Goal: Information Seeking & Learning: Learn about a topic

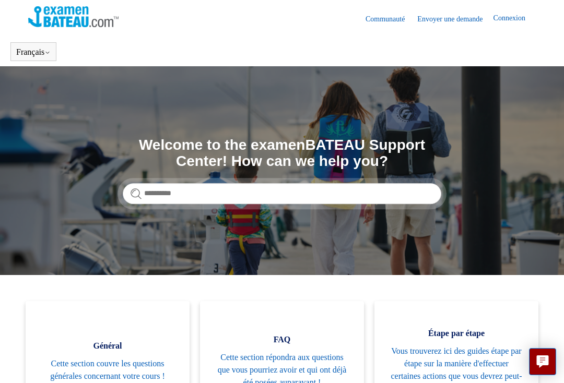
click at [506, 19] on link "Connexion" at bounding box center [515, 19] width 42 height 13
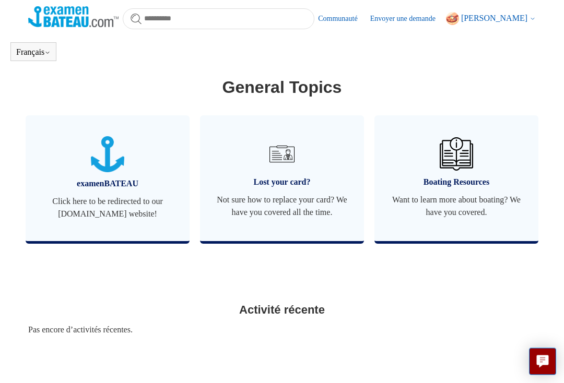
scroll to position [447, 0]
click at [279, 166] on img at bounding box center [281, 153] width 33 height 33
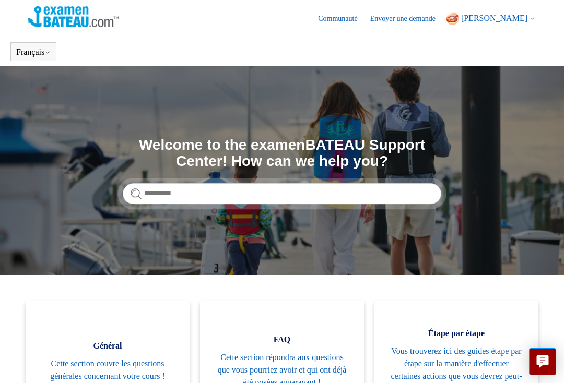
click at [404, 19] on link "Envoyer une demande" at bounding box center [408, 18] width 76 height 11
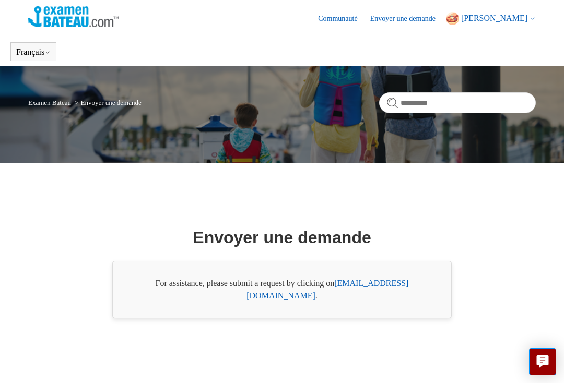
click at [372, 294] on link "support@boat-ed.com" at bounding box center [328, 289] width 162 height 21
click at [411, 105] on input "Rechercher" at bounding box center [457, 102] width 157 height 21
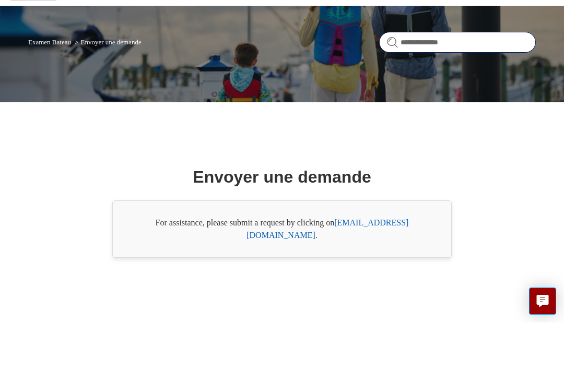
type input "**********"
click at [393, 92] on form "**********" at bounding box center [457, 102] width 157 height 21
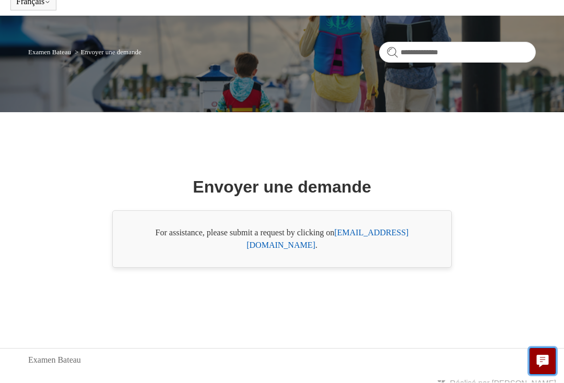
click at [545, 366] on icon "Live chat" at bounding box center [543, 361] width 12 height 10
click at [57, 49] on link "Examen Bateau" at bounding box center [49, 53] width 43 height 8
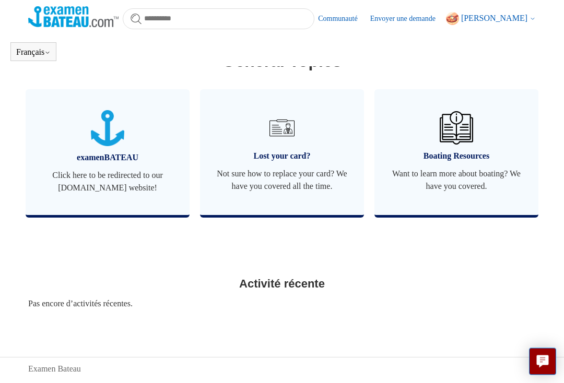
scroll to position [473, 0]
click at [276, 133] on img at bounding box center [281, 128] width 33 height 33
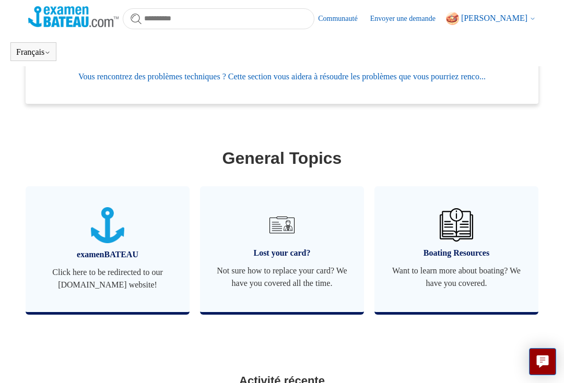
scroll to position [377, 0]
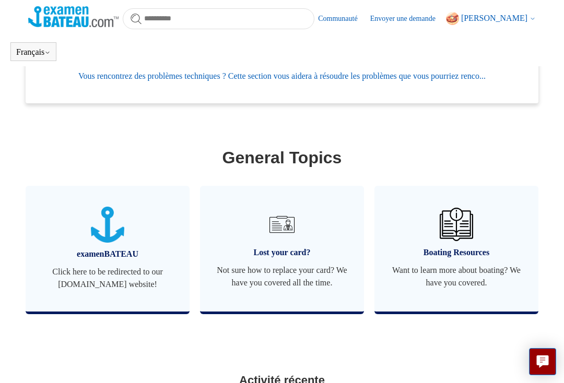
click at [279, 227] on img at bounding box center [281, 224] width 33 height 33
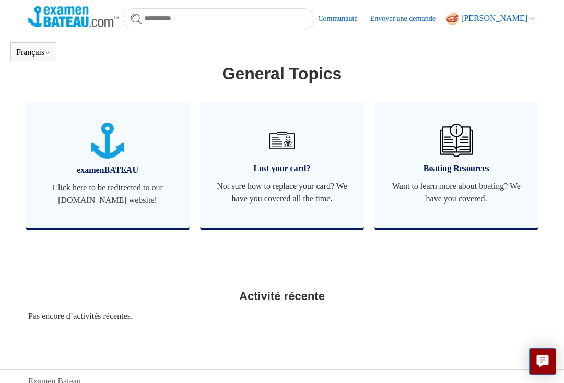
scroll to position [461, 0]
click at [288, 173] on span "Lost your card?" at bounding box center [282, 168] width 133 height 13
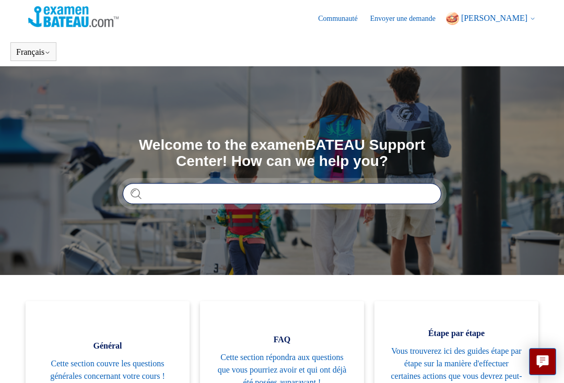
click at [189, 194] on input "Rechercher" at bounding box center [282, 193] width 319 height 21
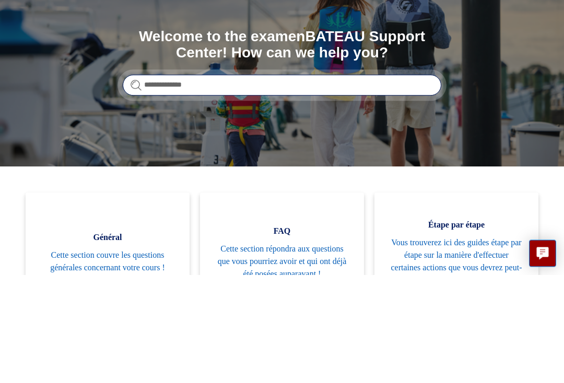
type input "**********"
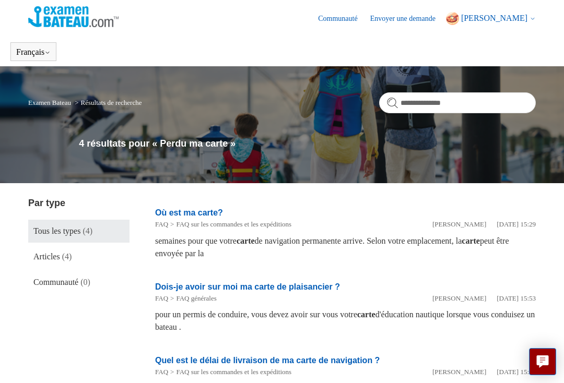
click at [386, 23] on link "Envoyer une demande" at bounding box center [408, 18] width 76 height 11
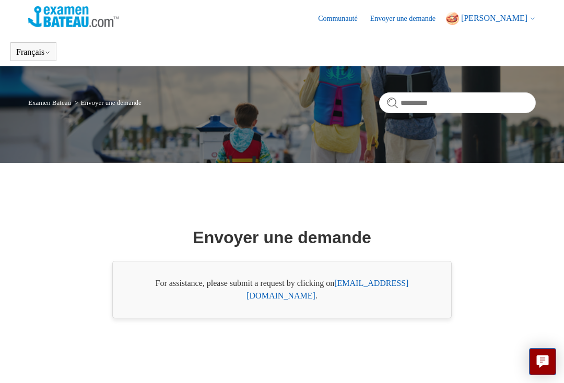
click at [377, 296] on link "[EMAIL_ADDRESS][DOMAIN_NAME]" at bounding box center [328, 289] width 162 height 21
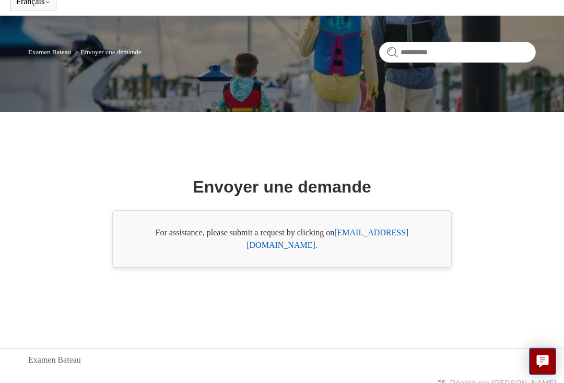
scroll to position [50, 0]
click at [299, 77] on div "Examen Bateau Envoyer une demande" at bounding box center [282, 64] width 564 height 97
click at [58, 54] on link "Examen Bateau" at bounding box center [49, 53] width 43 height 8
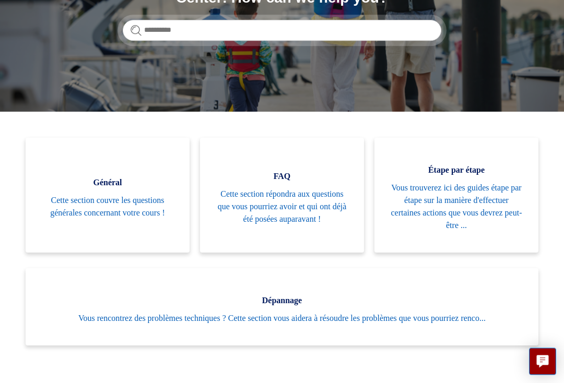
scroll to position [164, 0]
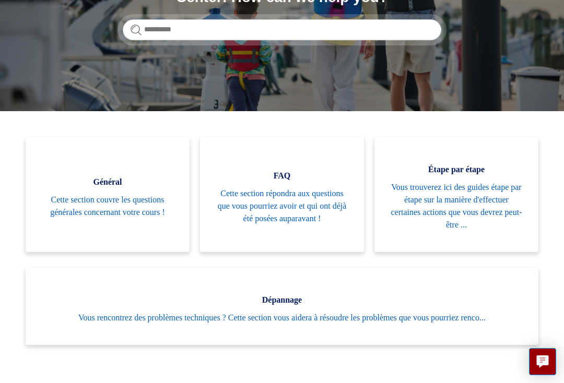
click at [369, 323] on link "[PERSON_NAME] rencontrez des problèmes techniques ? Cette section vous aidera à…" at bounding box center [282, 306] width 513 height 77
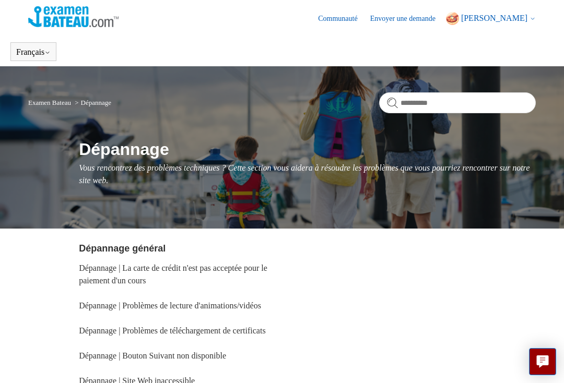
click at [532, 21] on icon at bounding box center [533, 19] width 6 height 6
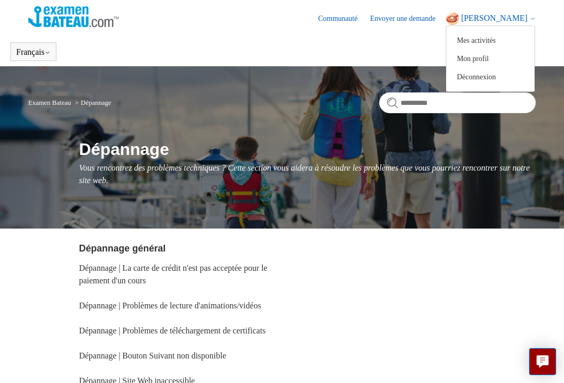
click at [416, 60] on header "Français English ([GEOGRAPHIC_DATA]) Español" at bounding box center [282, 51] width 564 height 29
